Goal: Information Seeking & Learning: Learn about a topic

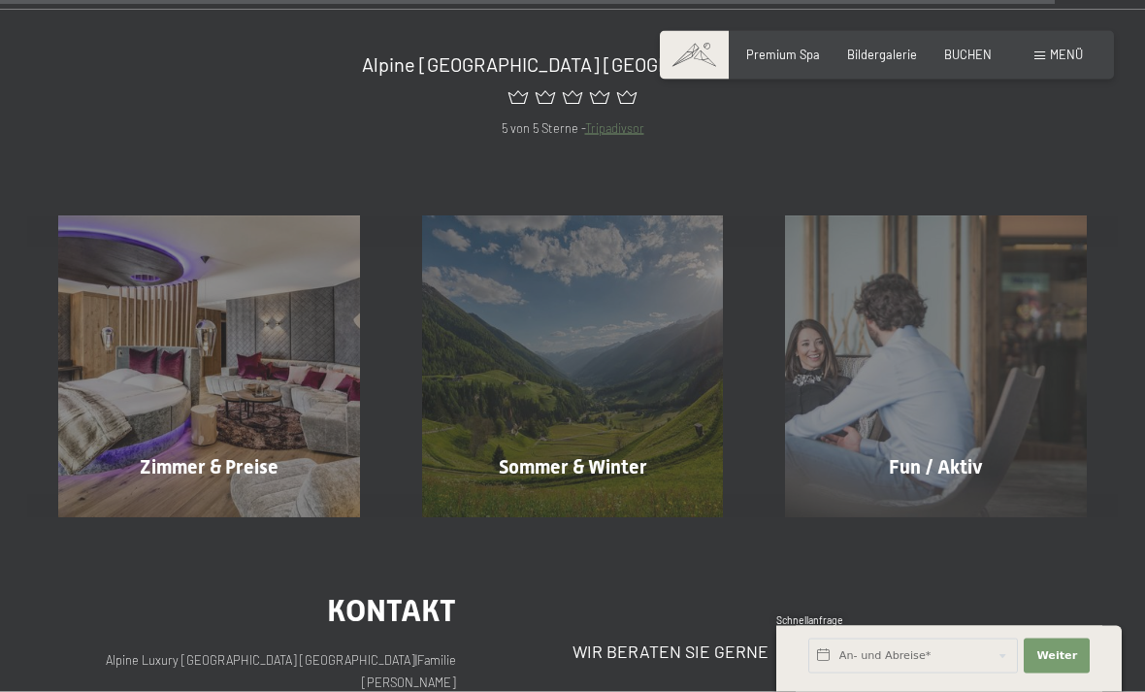
scroll to position [6511, 0]
click at [938, 499] on span "Mehr erfahren" at bounding box center [939, 507] width 96 height 17
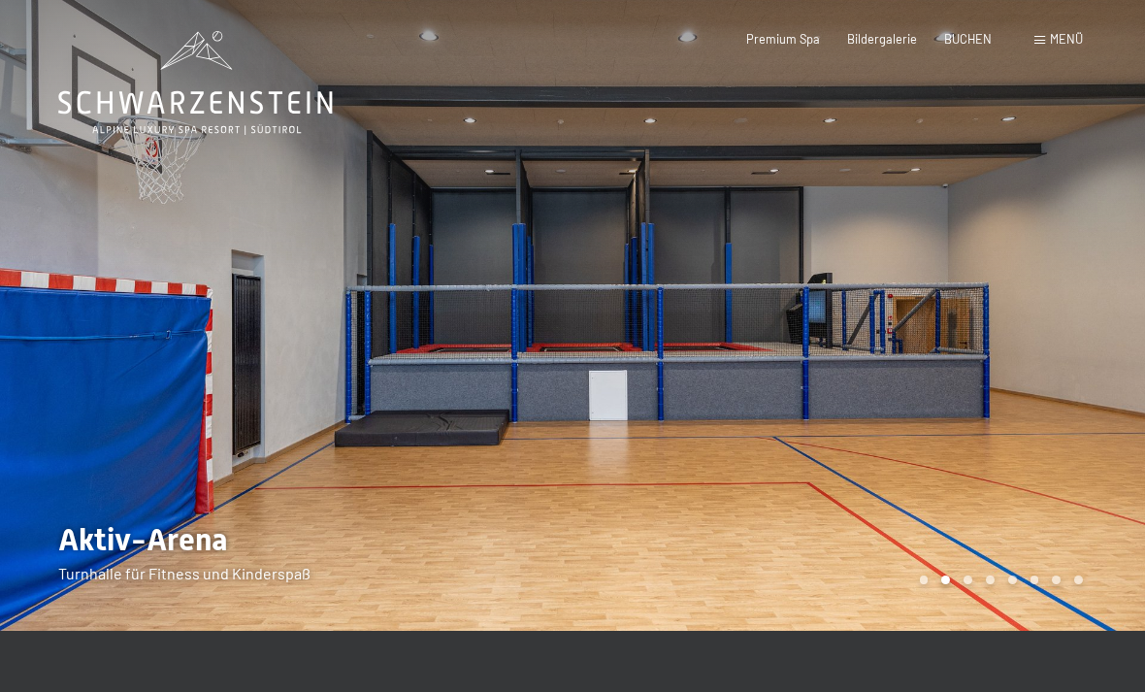
click at [977, 579] on div "Carousel Pagination" at bounding box center [998, 579] width 170 height 9
click at [970, 578] on div "Carousel Page 3" at bounding box center [967, 579] width 9 height 9
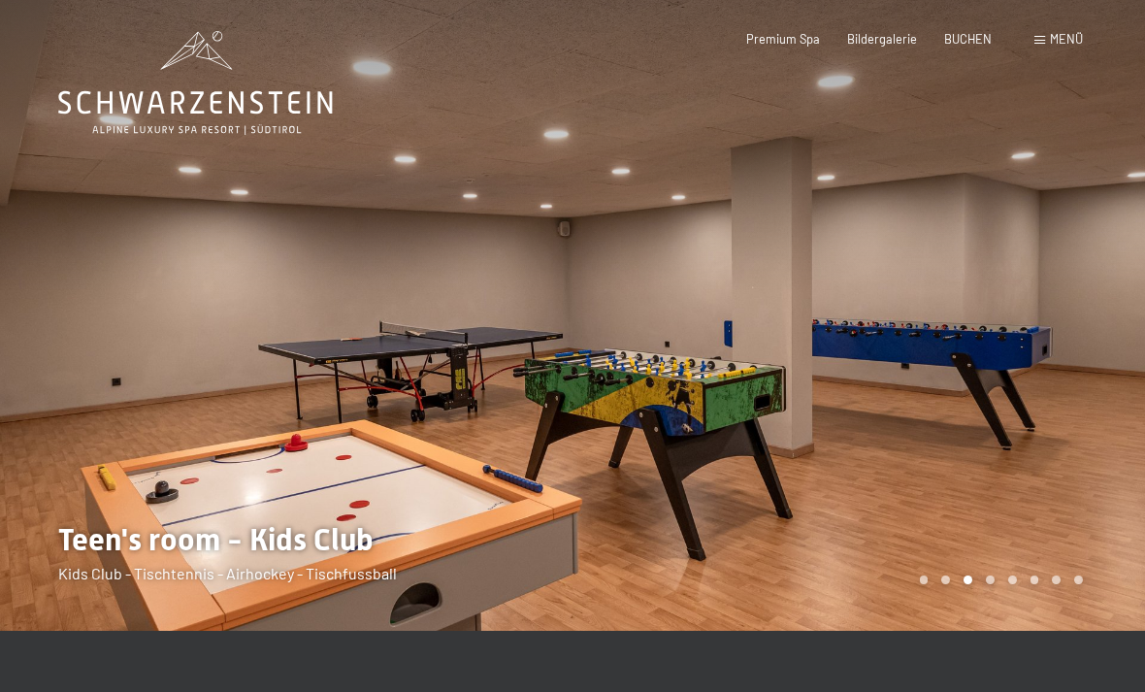
click at [1000, 585] on div at bounding box center [858, 315] width 572 height 631
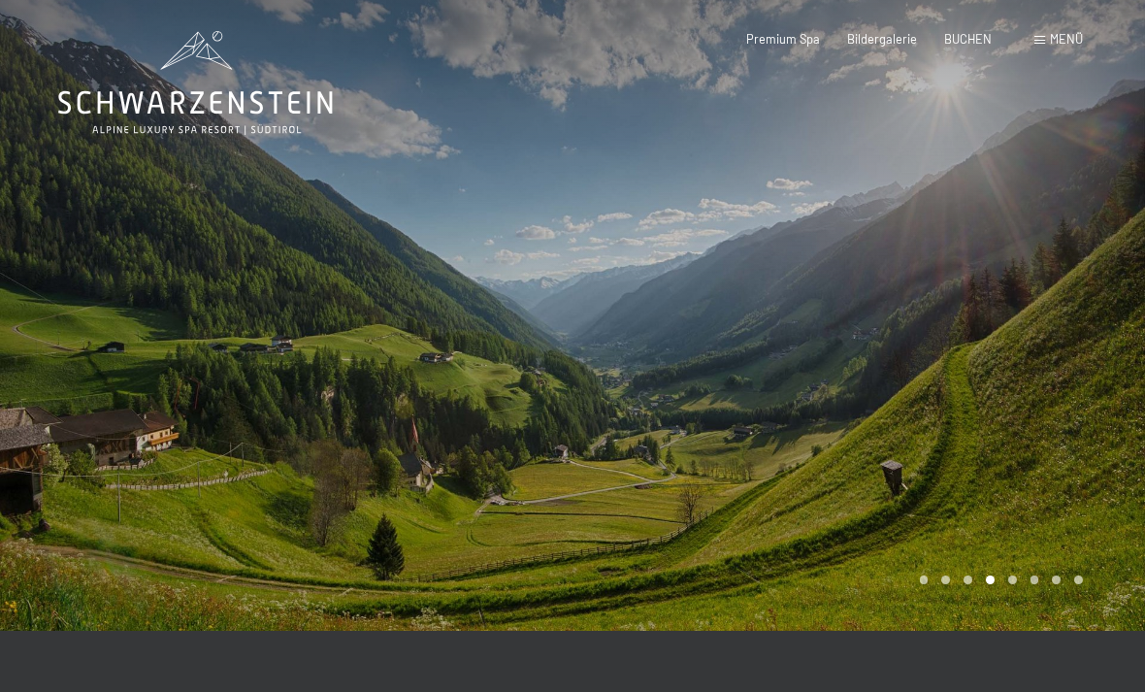
click at [966, 582] on div "Carousel Page 3" at bounding box center [967, 579] width 9 height 9
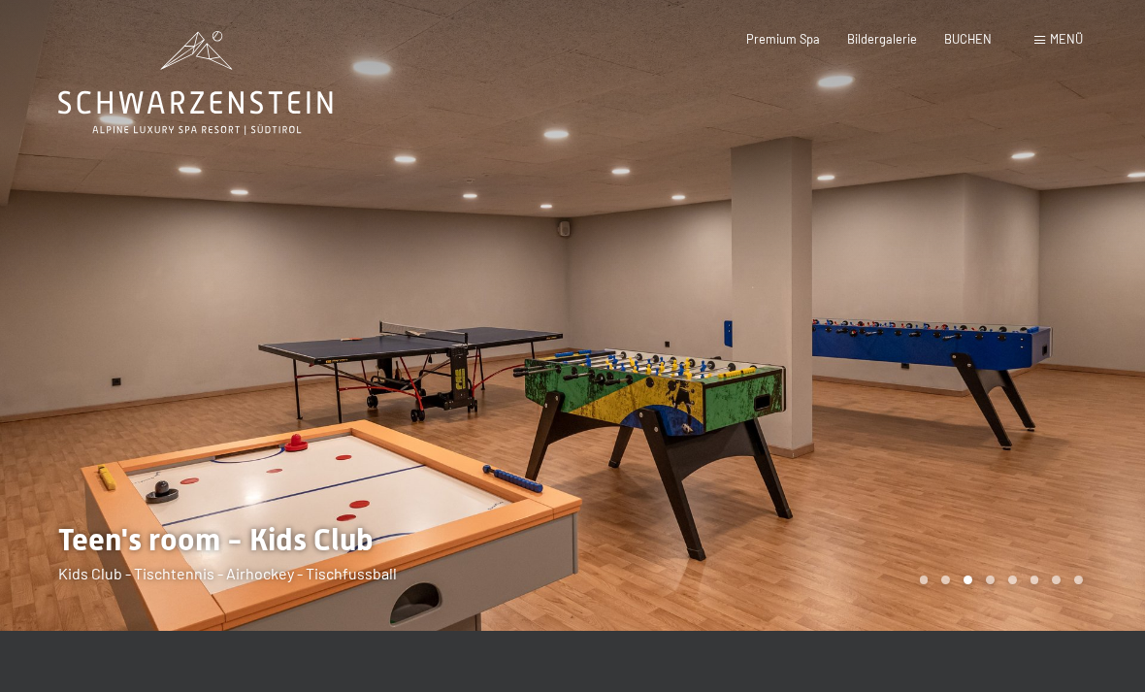
click at [1017, 572] on div at bounding box center [858, 315] width 572 height 631
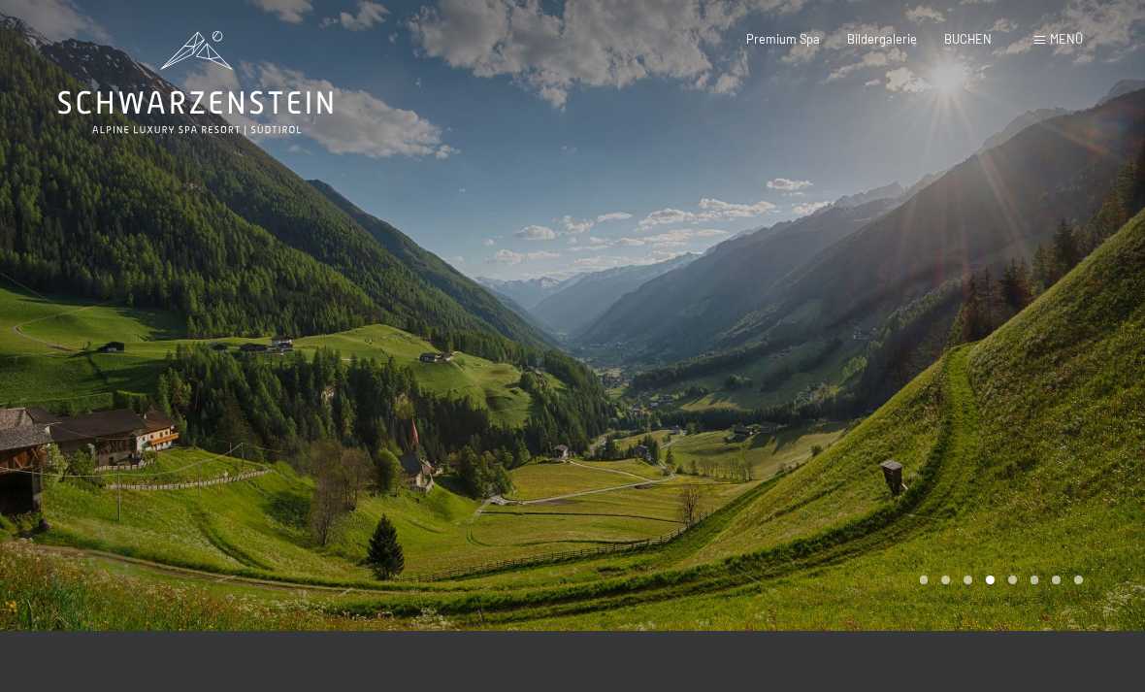
click at [1017, 584] on div at bounding box center [858, 315] width 572 height 631
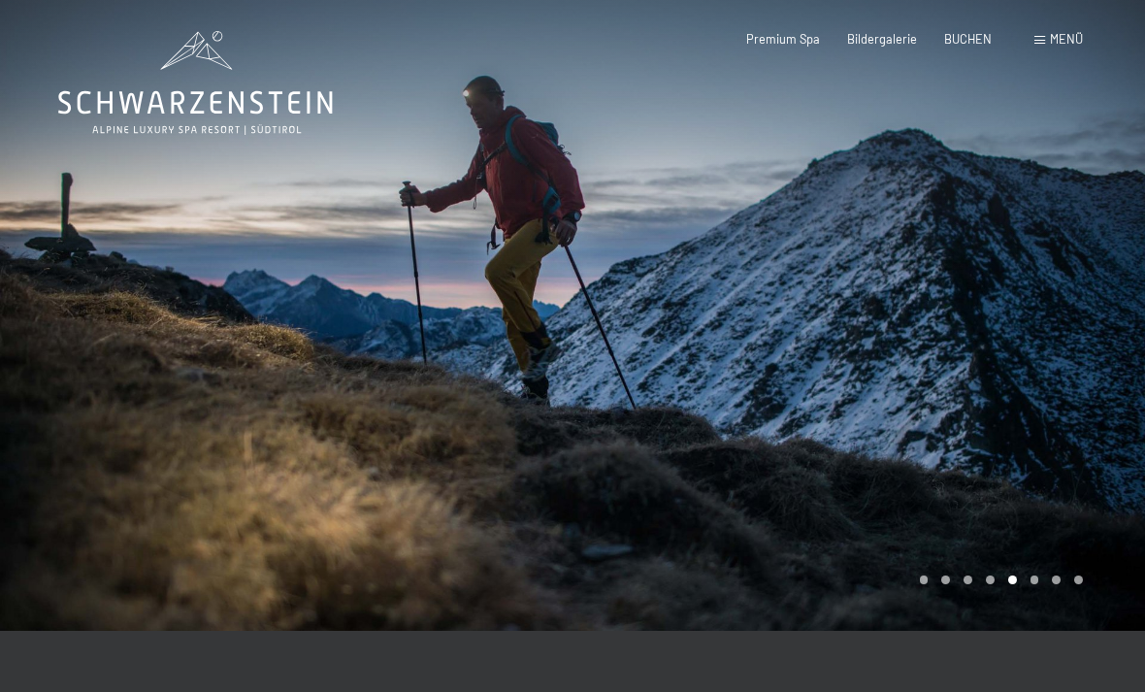
click at [1038, 580] on div "Carousel Page 6" at bounding box center [1034, 579] width 9 height 9
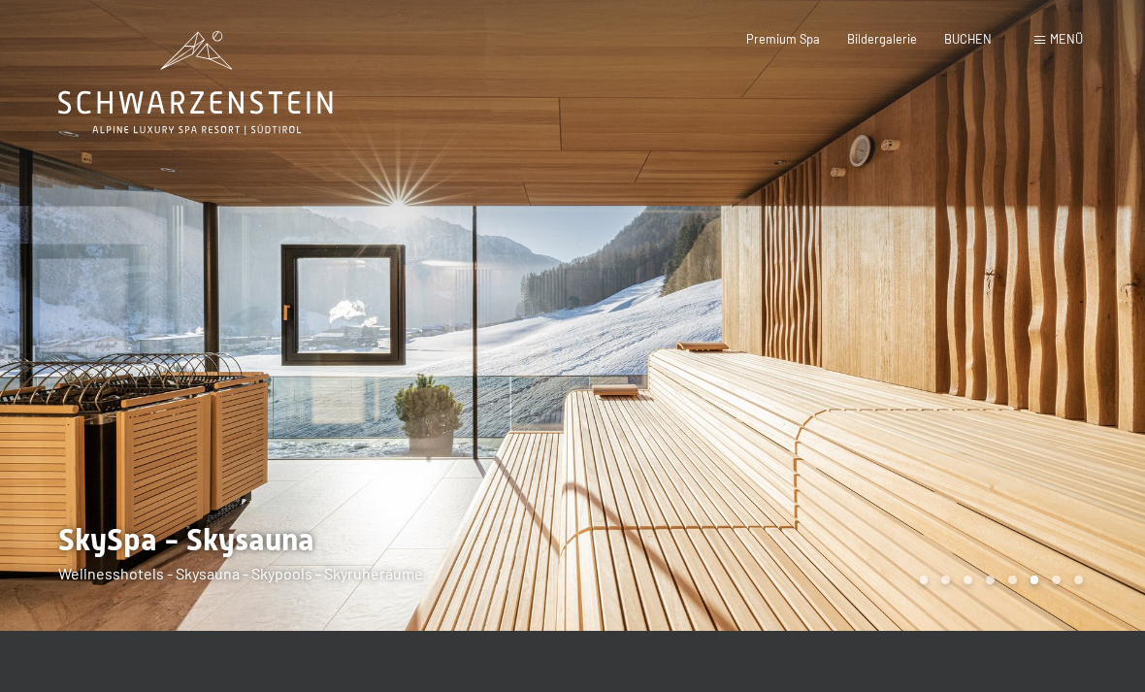
click at [1057, 581] on div "Carousel Page 7" at bounding box center [1056, 579] width 9 height 9
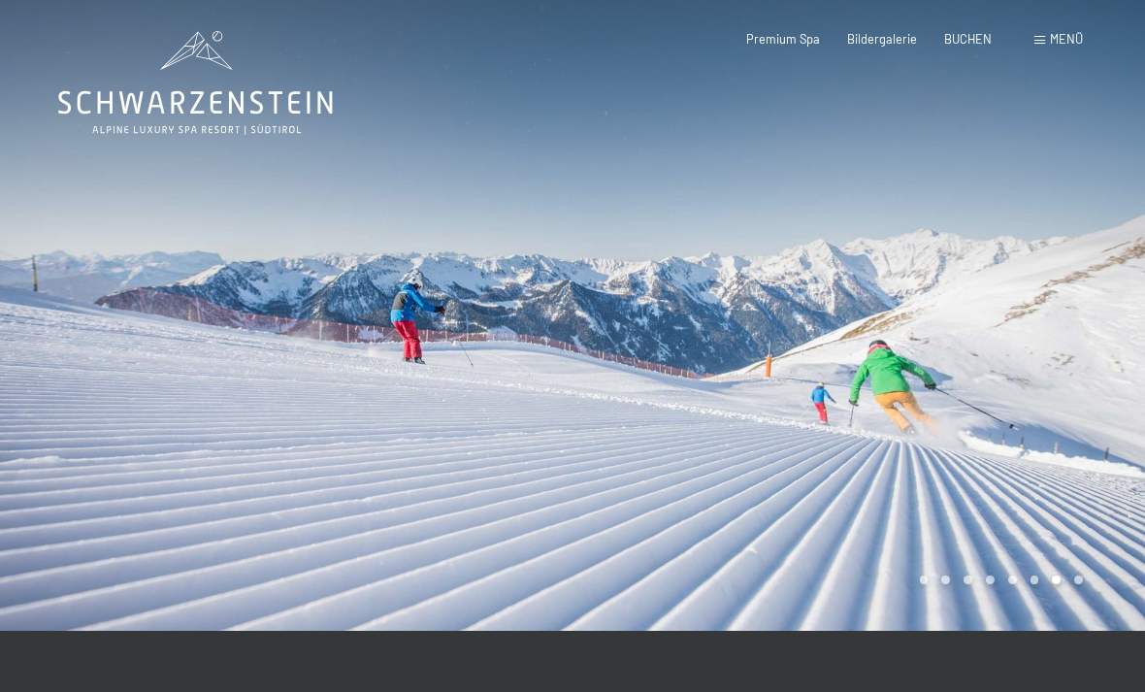
click at [1092, 574] on div at bounding box center [858, 315] width 572 height 631
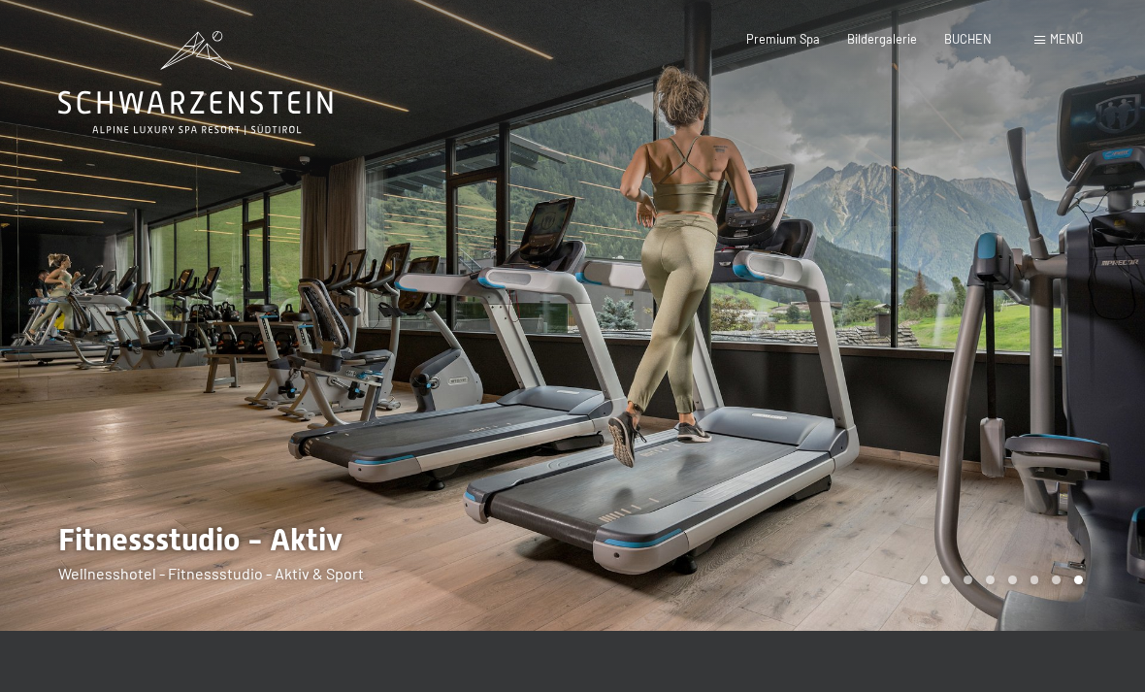
click at [1051, 38] on span "Menü" at bounding box center [1066, 39] width 33 height 16
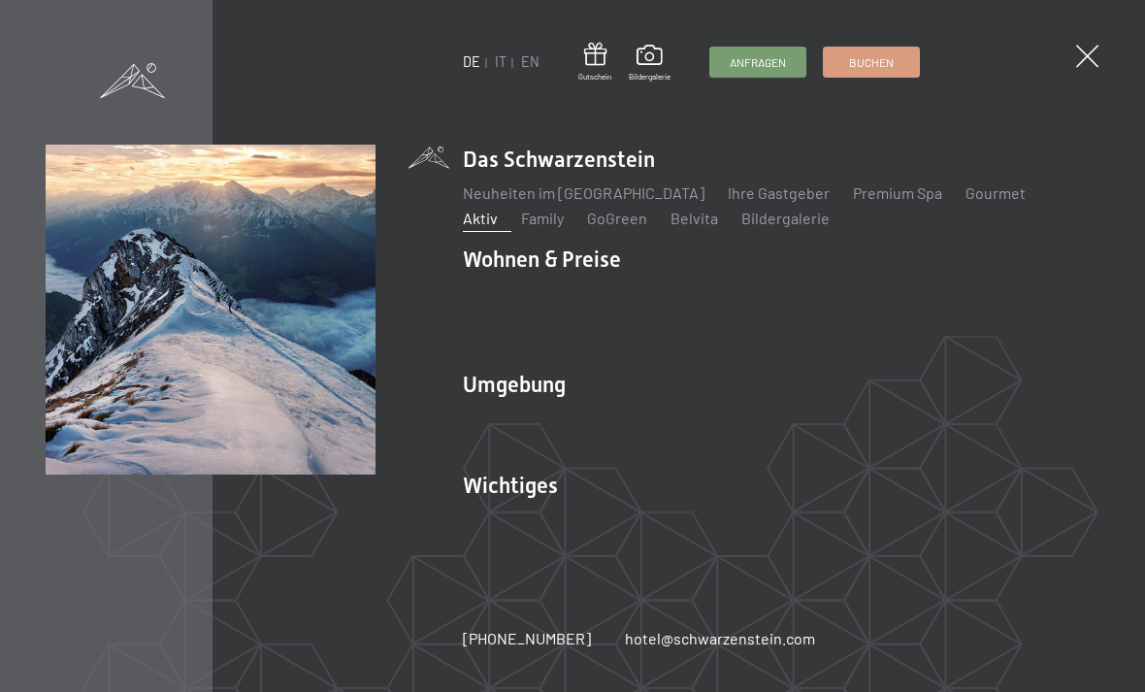
click at [752, 409] on link "Wandern & Sommer" at bounding box center [738, 418] width 135 height 18
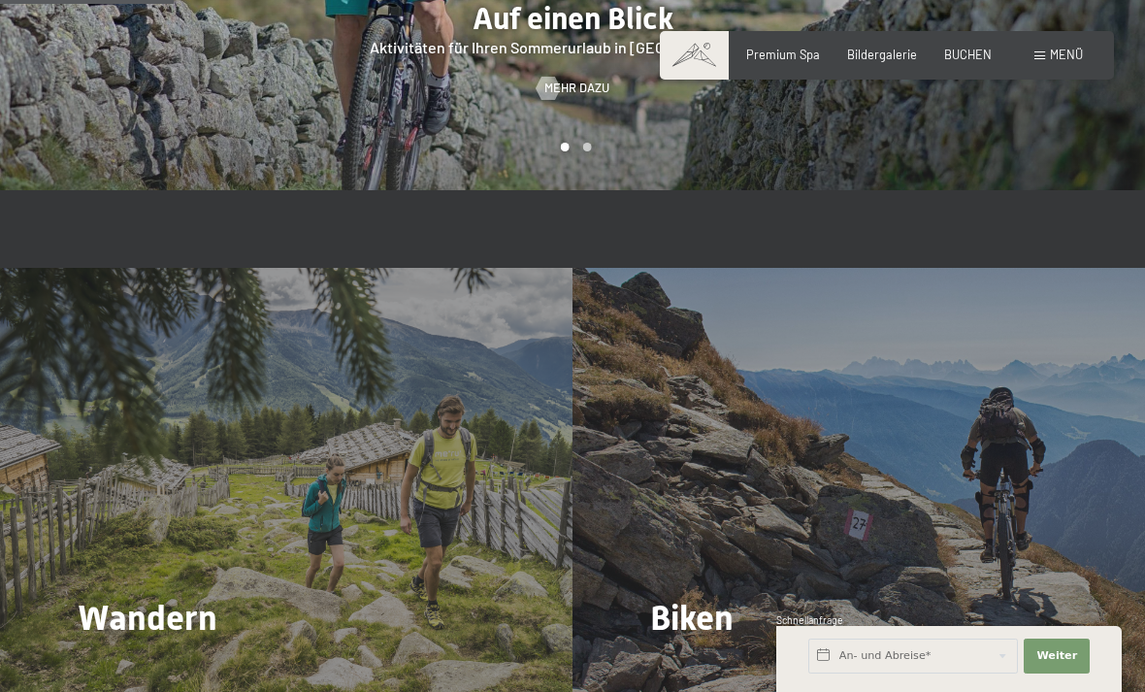
scroll to position [1410, 0]
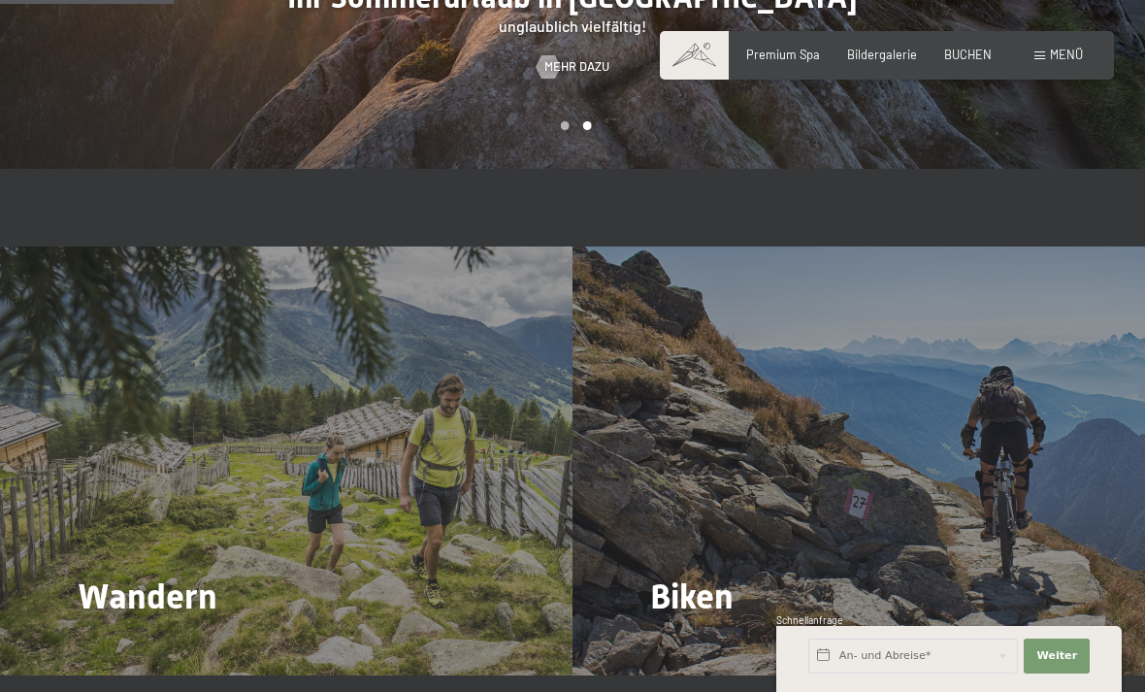
click at [132, 641] on span "Mehr dazu" at bounding box center [117, 649] width 65 height 17
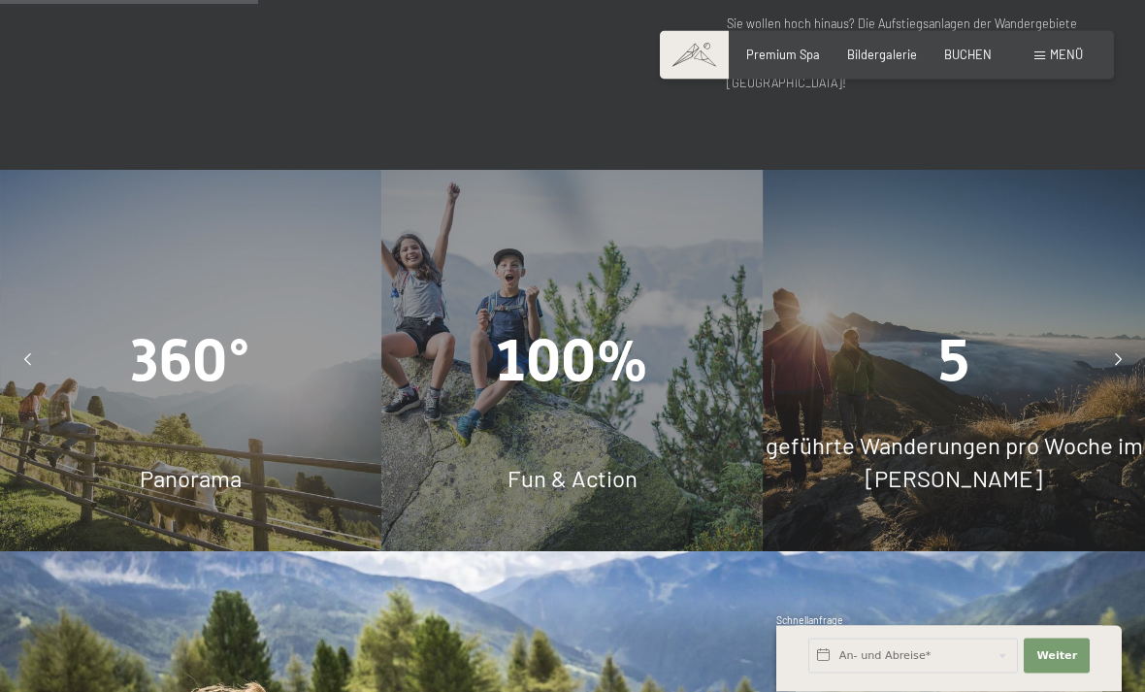
scroll to position [1455, 0]
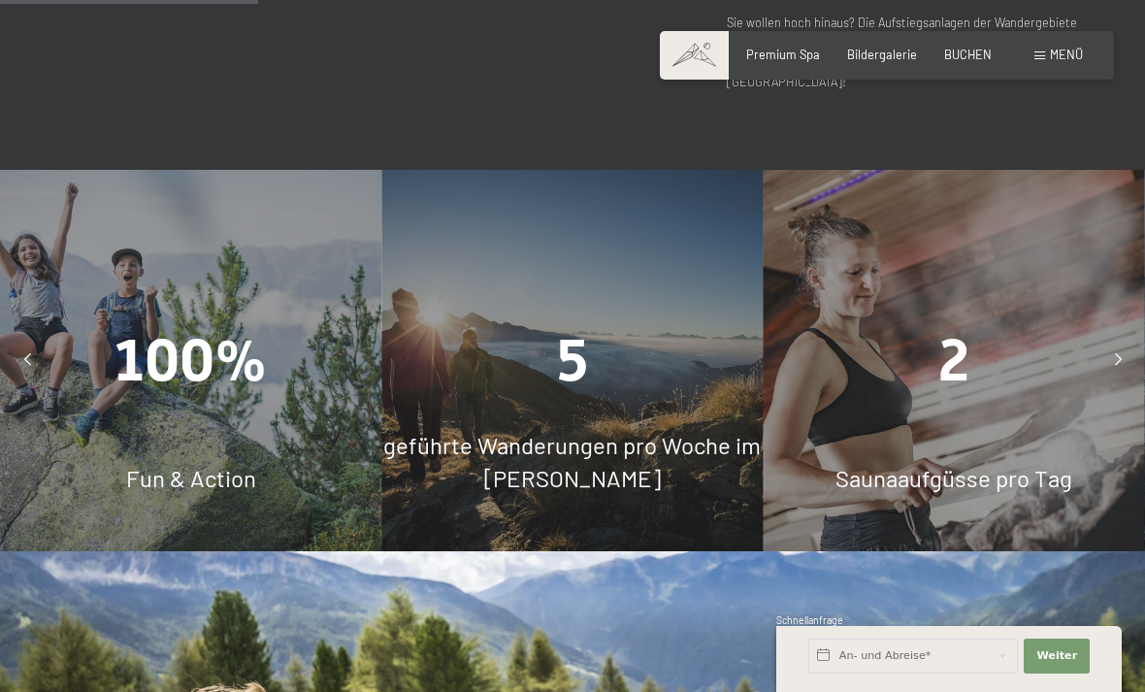
click at [554, 319] on div "5" at bounding box center [571, 360] width 381 height 82
click at [574, 326] on span "5" at bounding box center [572, 360] width 31 height 68
click at [615, 431] on span "geführte Wanderungen pro Woche im Sommer" at bounding box center [571, 461] width 377 height 61
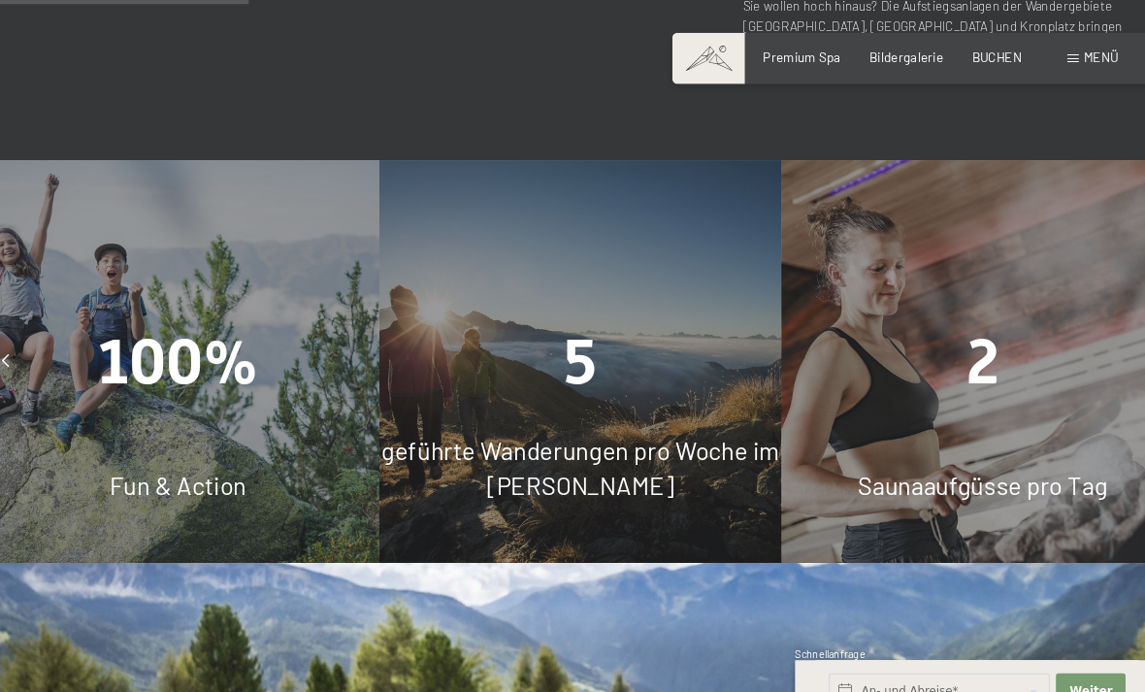
scroll to position [1479, 0]
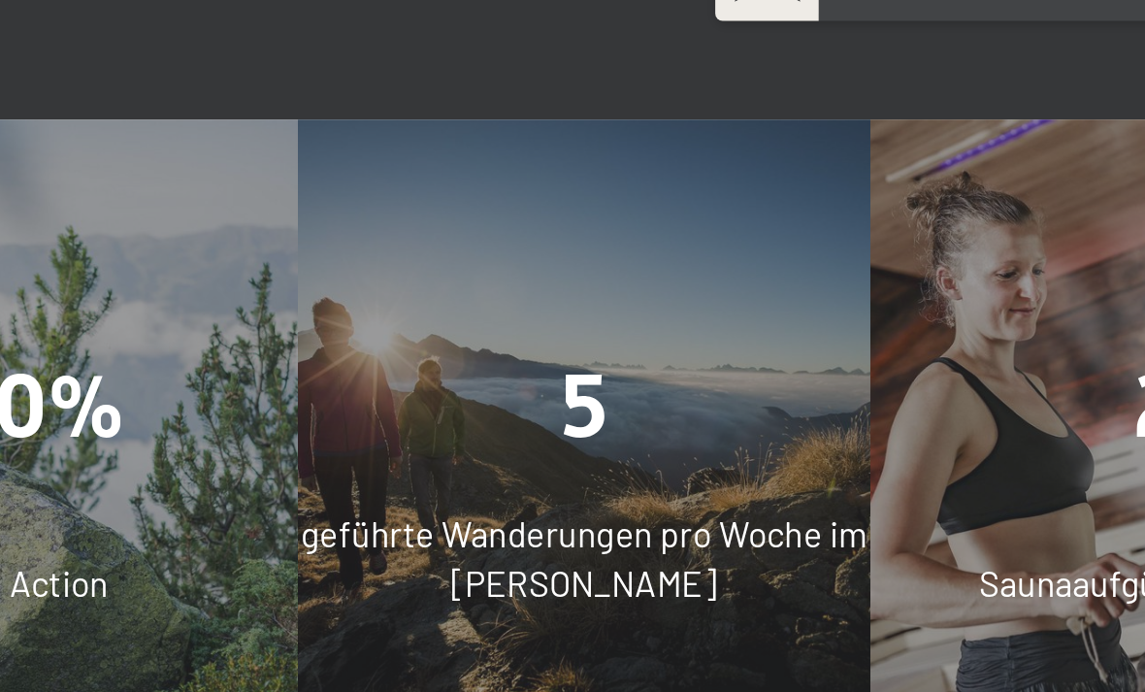
click at [557, 302] on span "5" at bounding box center [572, 336] width 31 height 68
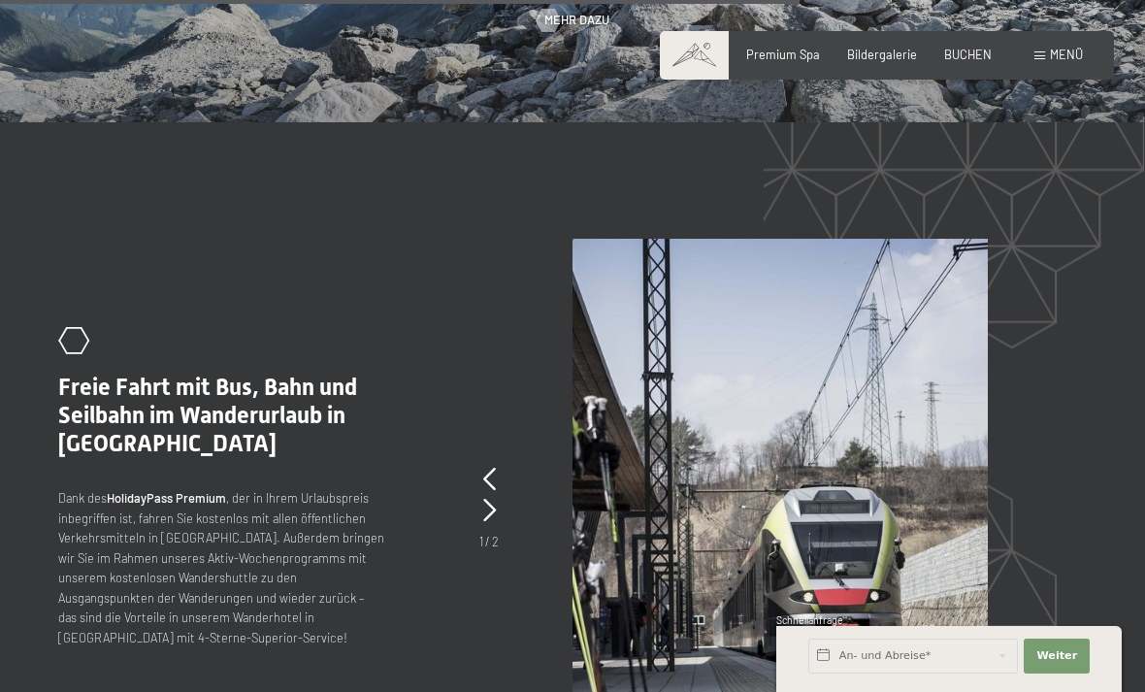
scroll to position [4167, 0]
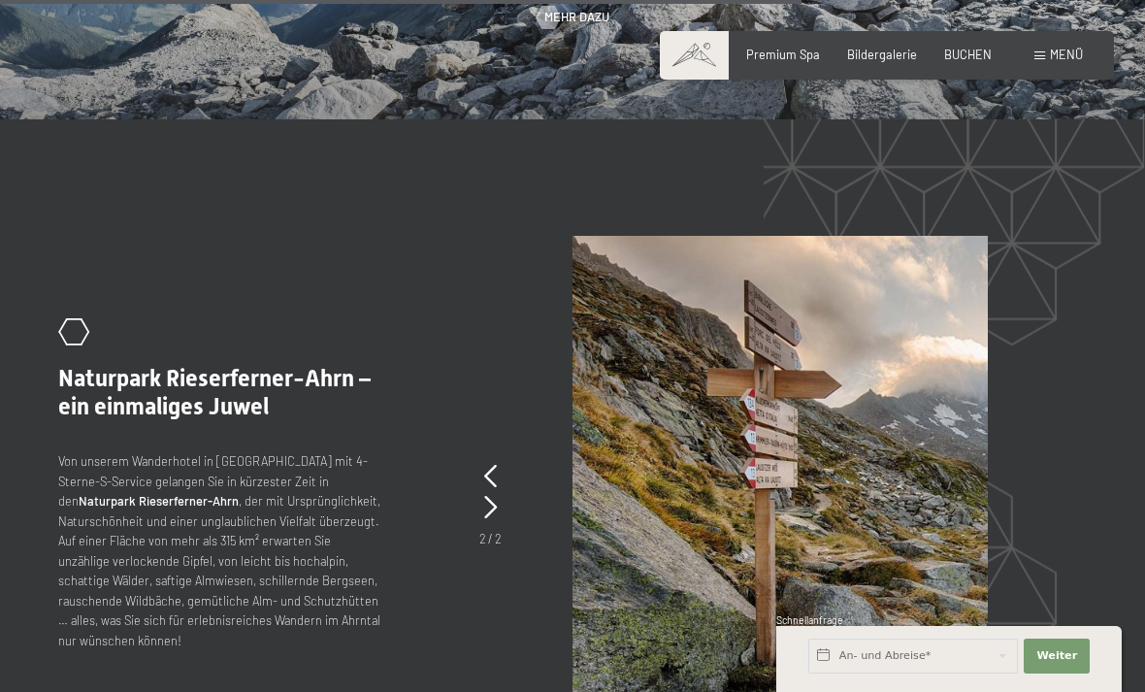
click at [484, 465] on icon at bounding box center [490, 476] width 13 height 23
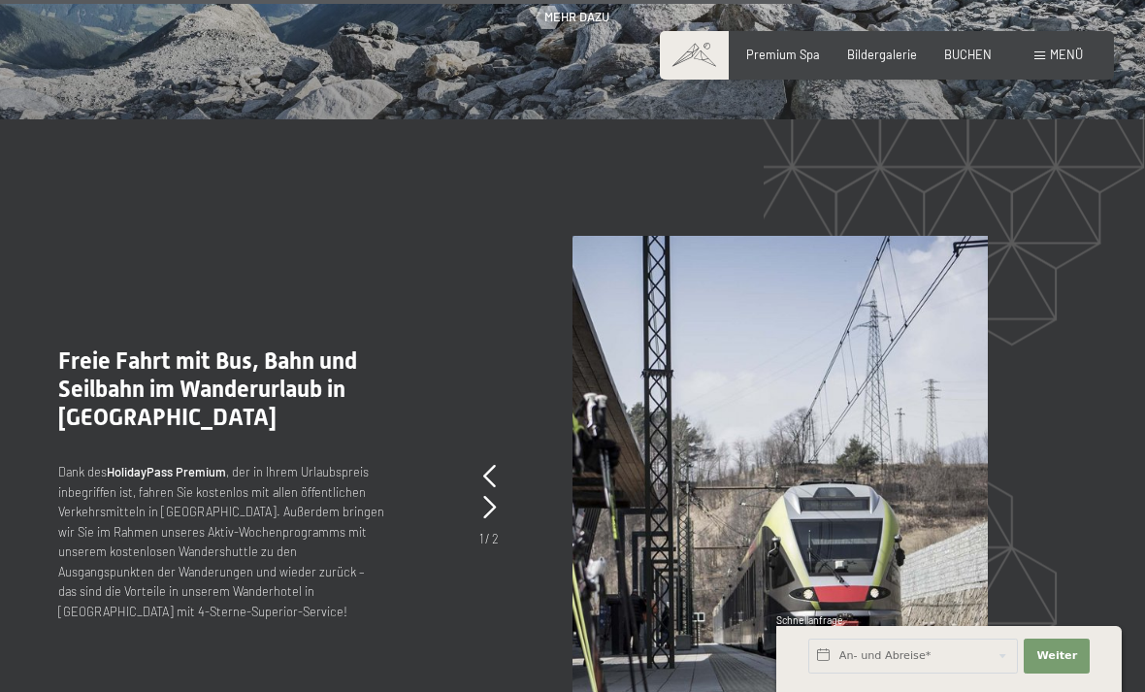
click at [492, 496] on icon at bounding box center [489, 507] width 13 height 23
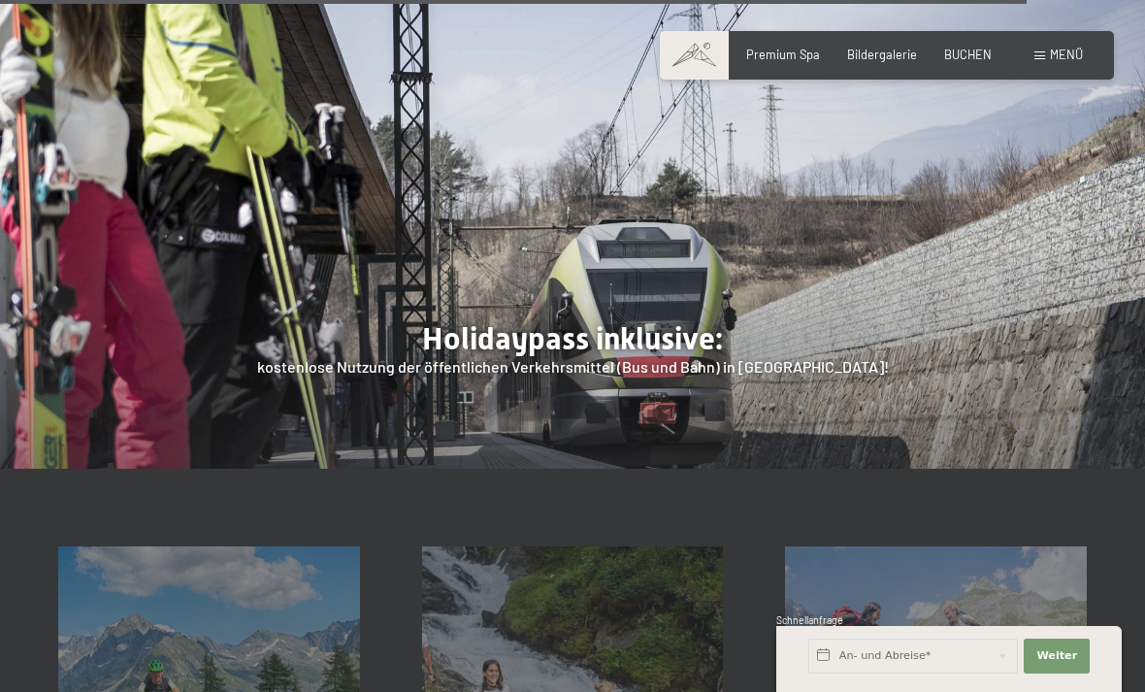
scroll to position [5420, 0]
click at [585, 545] on div "Touren Tipps Mehr erfahren" at bounding box center [573, 696] width 364 height 302
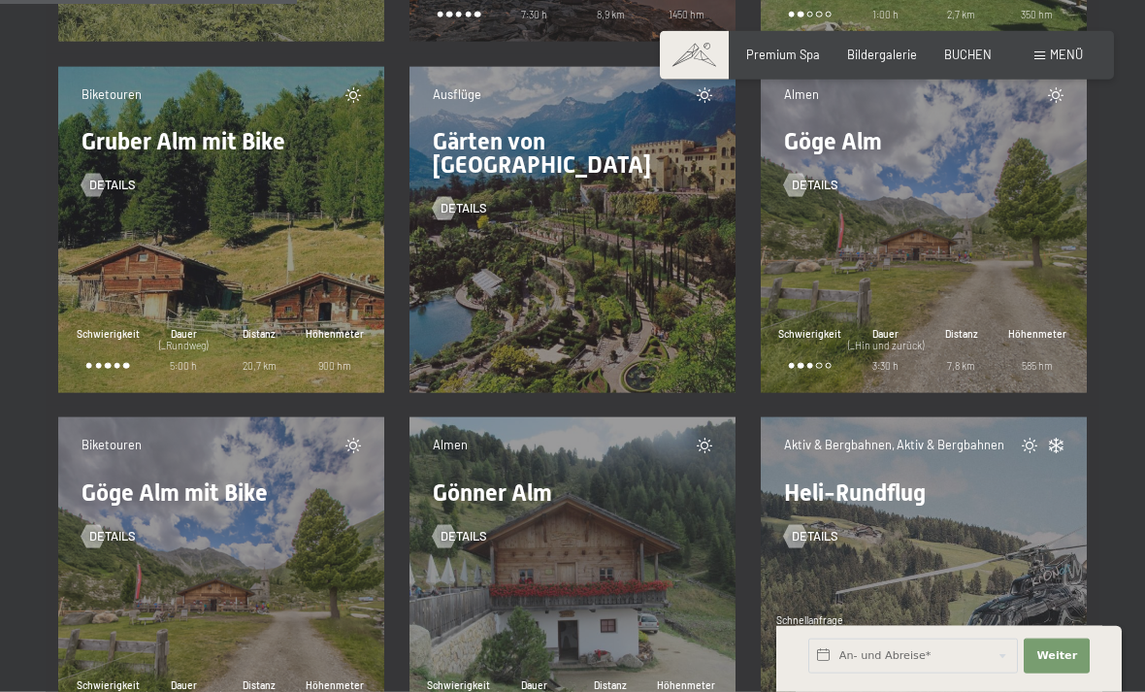
scroll to position [6546, 0]
click at [487, 199] on span "Details" at bounding box center [463, 207] width 47 height 17
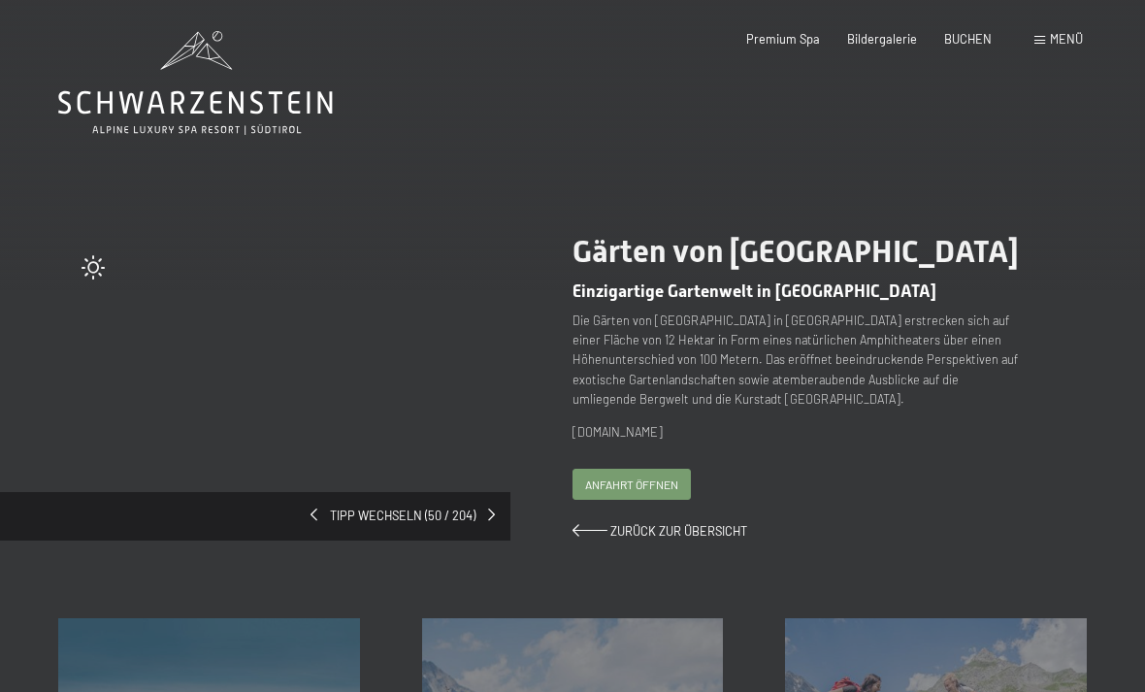
click at [655, 538] on span "Zurück zur Übersicht" at bounding box center [678, 531] width 137 height 16
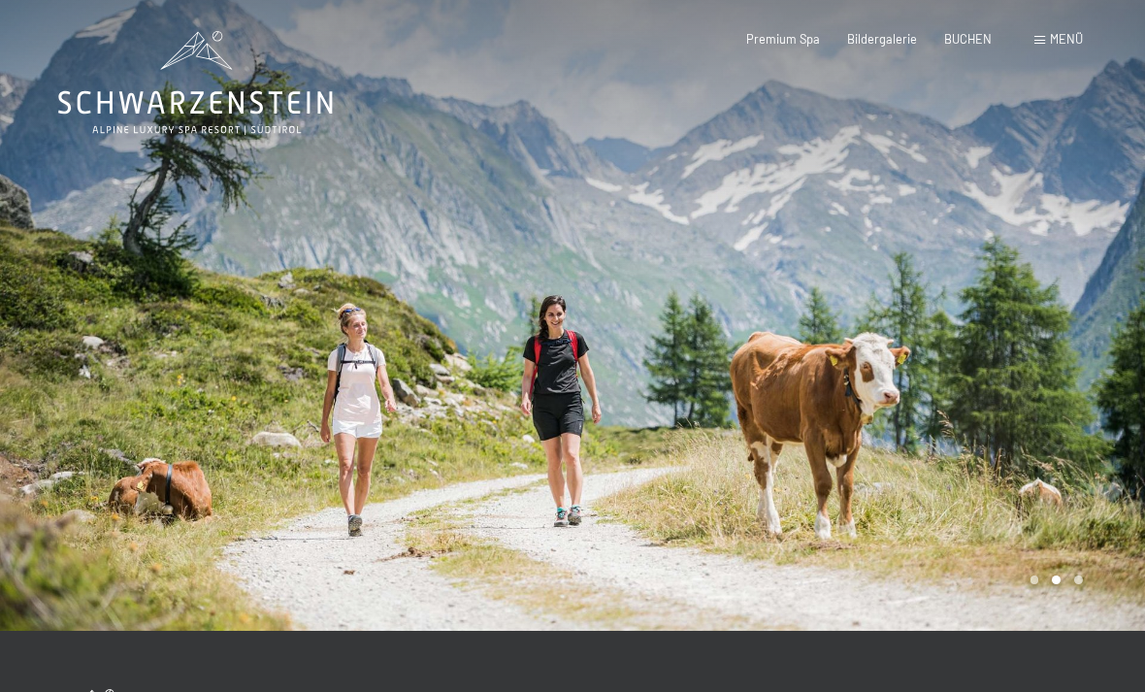
click at [1042, 32] on div "Menü" at bounding box center [1058, 39] width 49 height 17
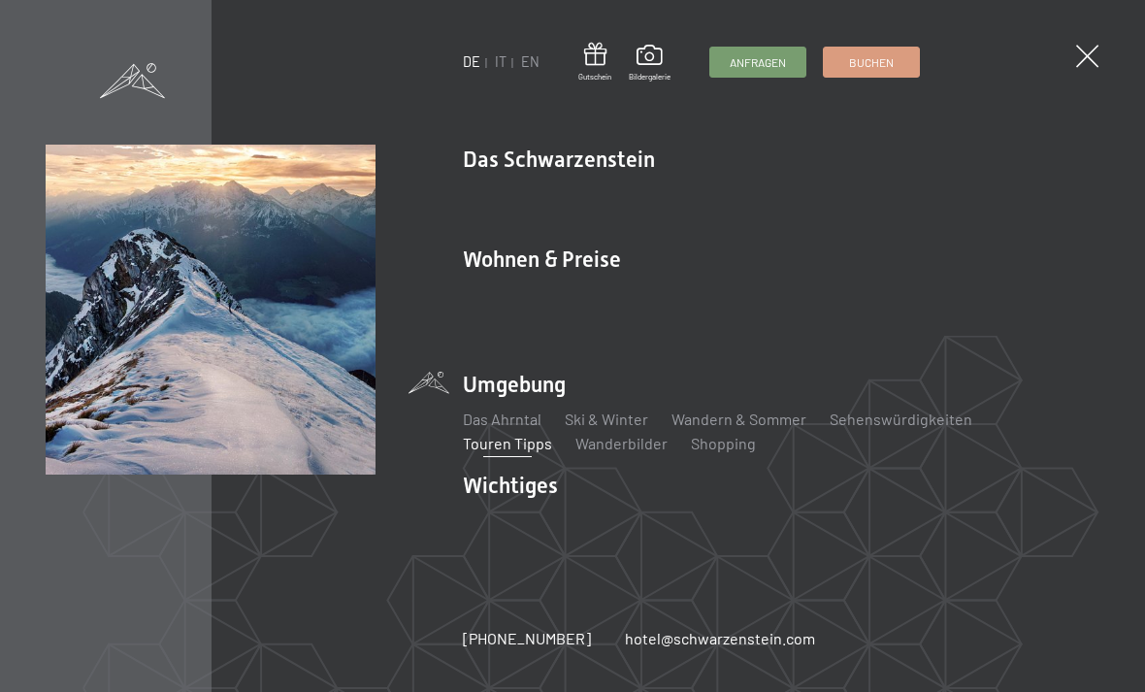
click at [508, 420] on link "Das Ahrntal" at bounding box center [502, 418] width 79 height 18
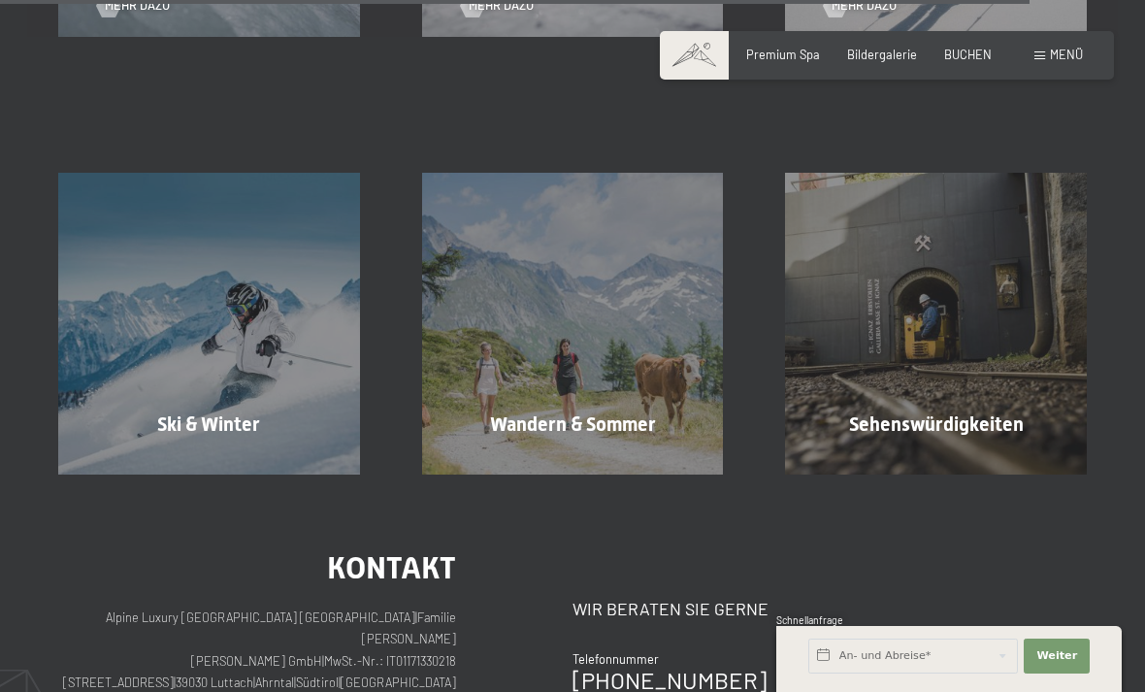
scroll to position [4606, 0]
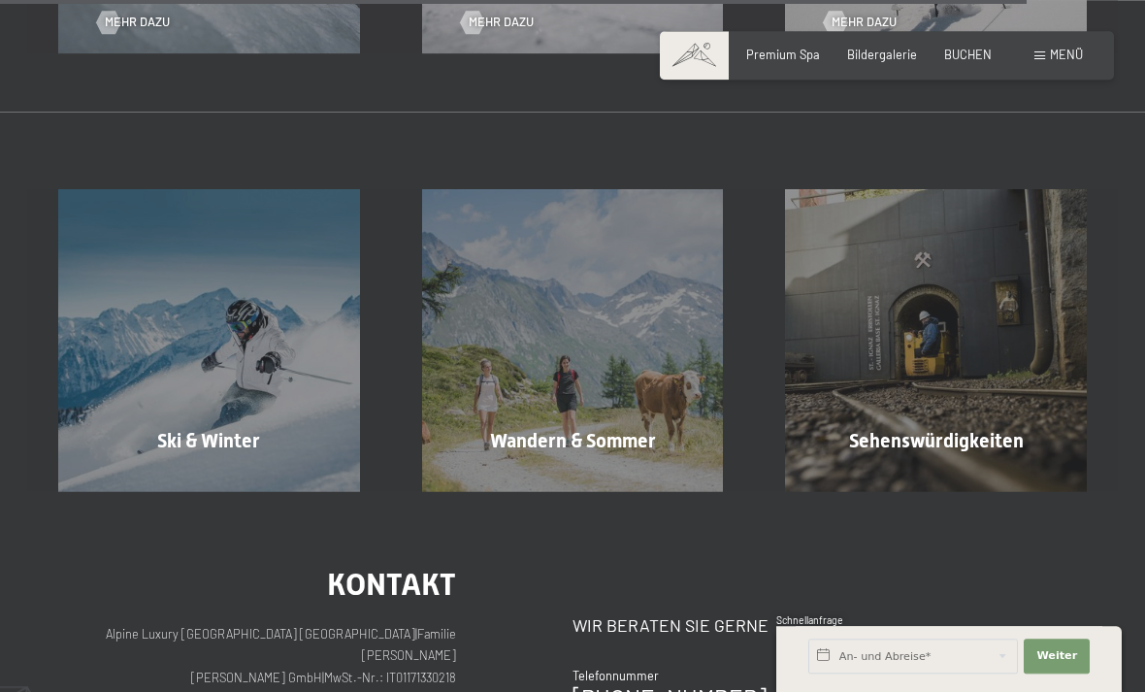
click at [926, 312] on div "Sehenswürdigkeiten Mehr erfahren" at bounding box center [936, 340] width 364 height 302
